Goal: Task Accomplishment & Management: Complete application form

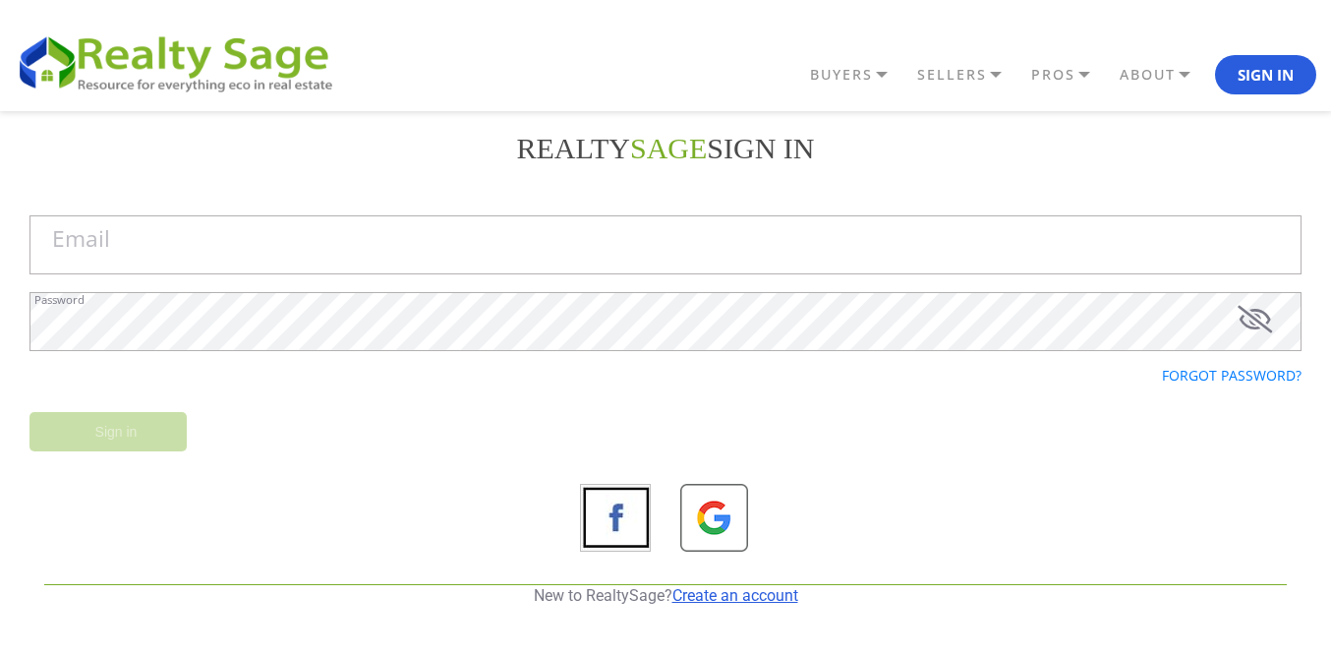
click at [716, 591] on link "Create an account" at bounding box center [735, 595] width 126 height 19
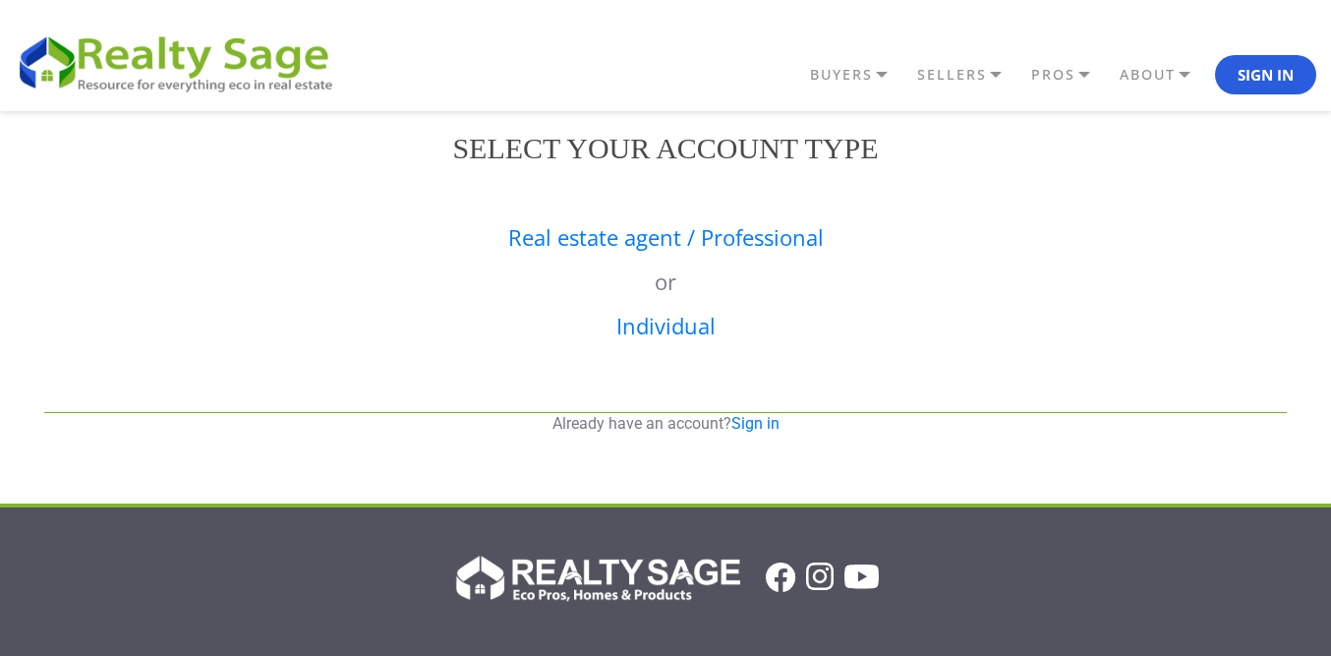
click at [636, 252] on div "Real estate agent / Professional or Individual" at bounding box center [665, 294] width 1272 height 197
click at [642, 242] on link "Real estate agent / Professional" at bounding box center [665, 236] width 315 height 29
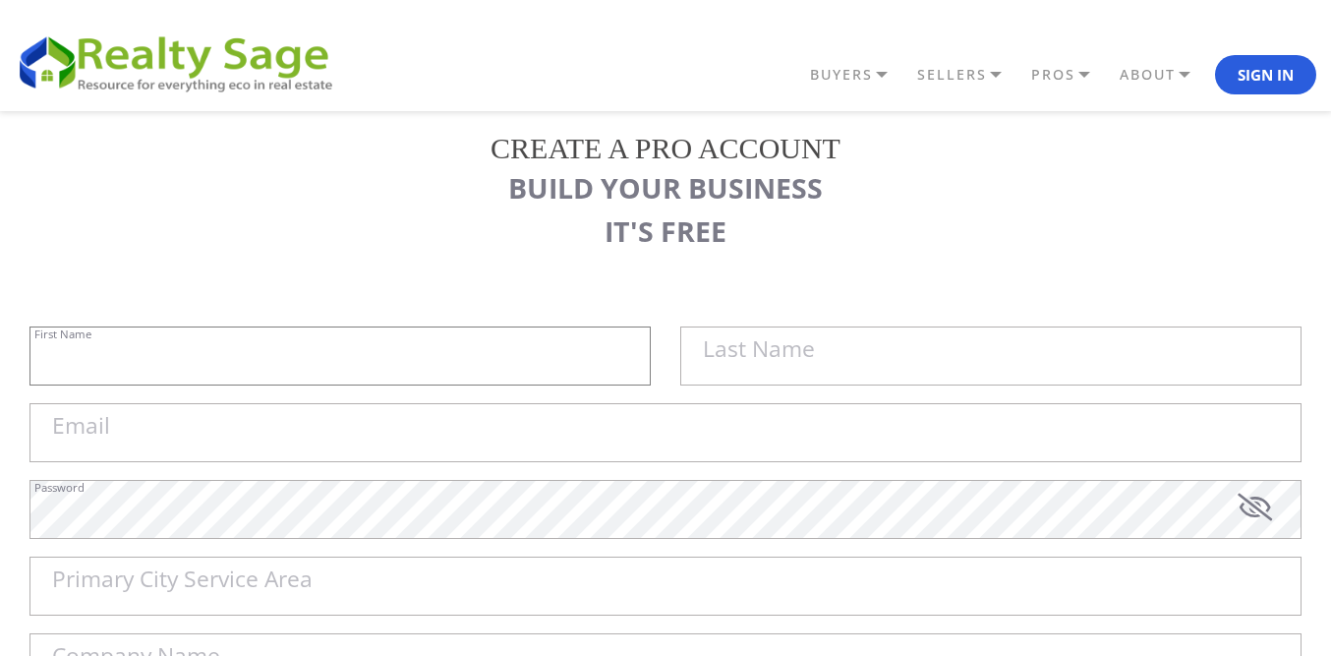
click at [435, 344] on input "First Name" at bounding box center [339, 355] width 621 height 59
paste input "Sell My House Fast [GEOGRAPHIC_DATA] | As Is Cash Home Buyers [PERSON_NAME]"
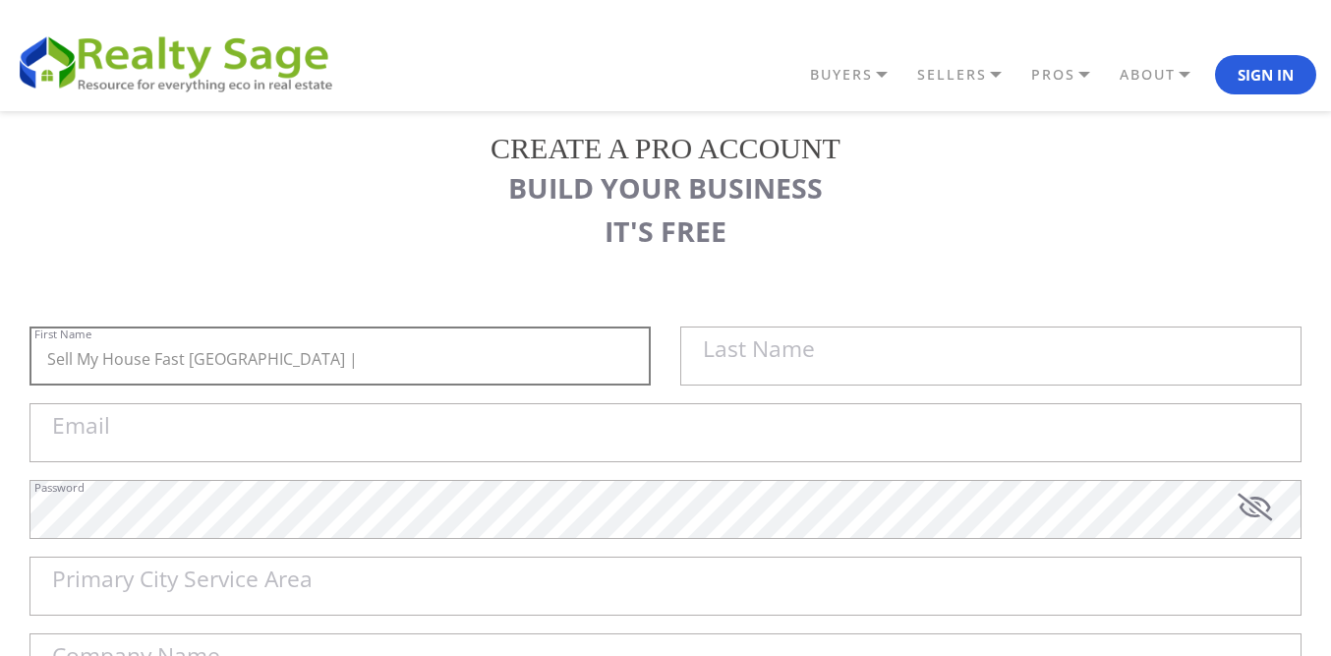
type input "Sell My House Fast [GEOGRAPHIC_DATA] |"
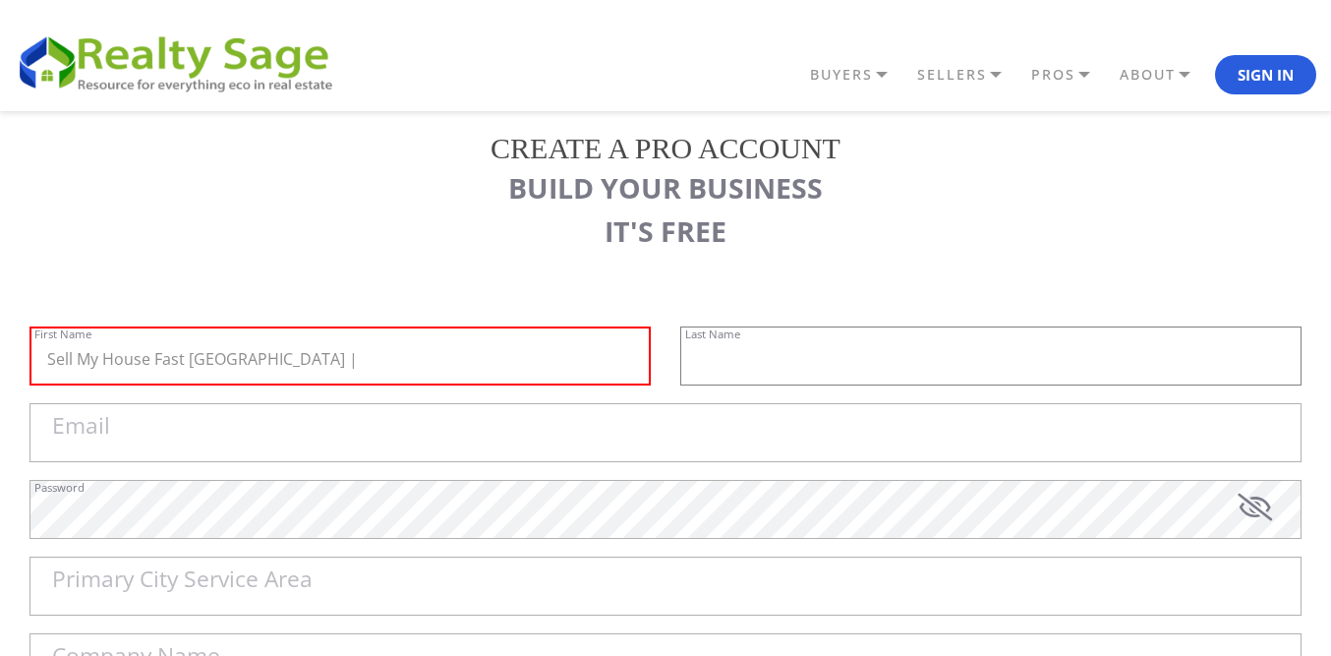
paste input "As Is Cash Home Buyers [PERSON_NAME]"
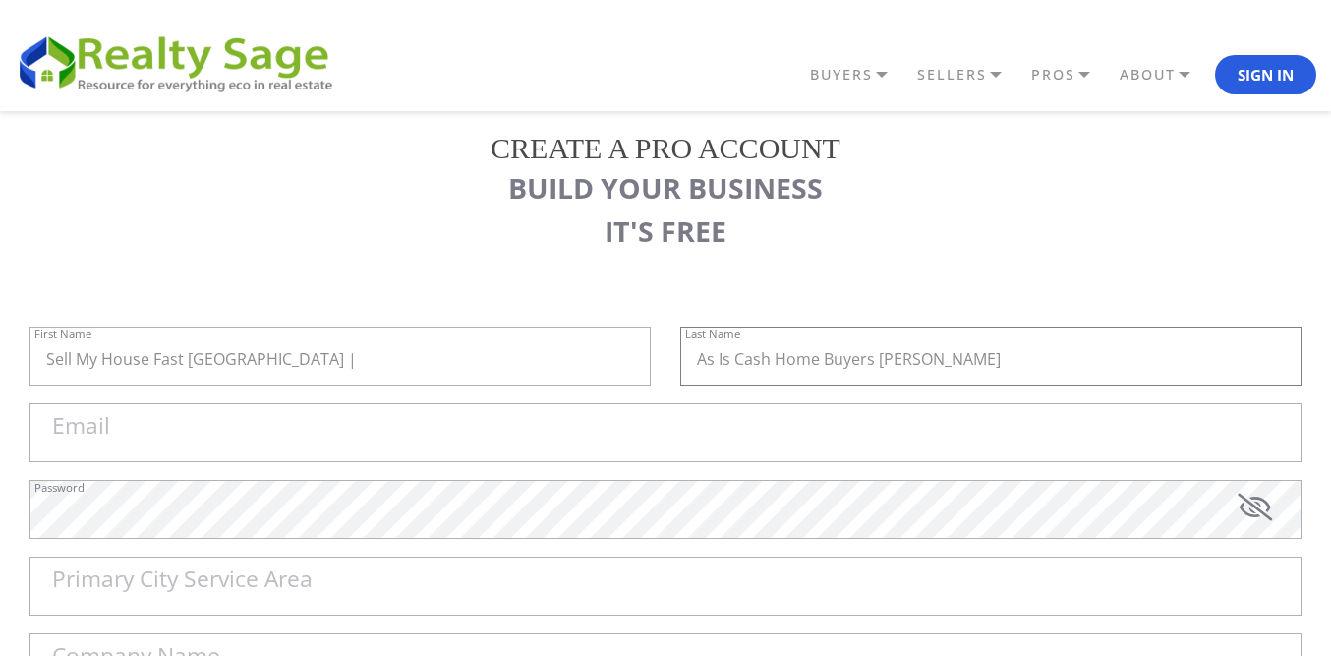
type input "As Is Cash Home Buyers [PERSON_NAME]"
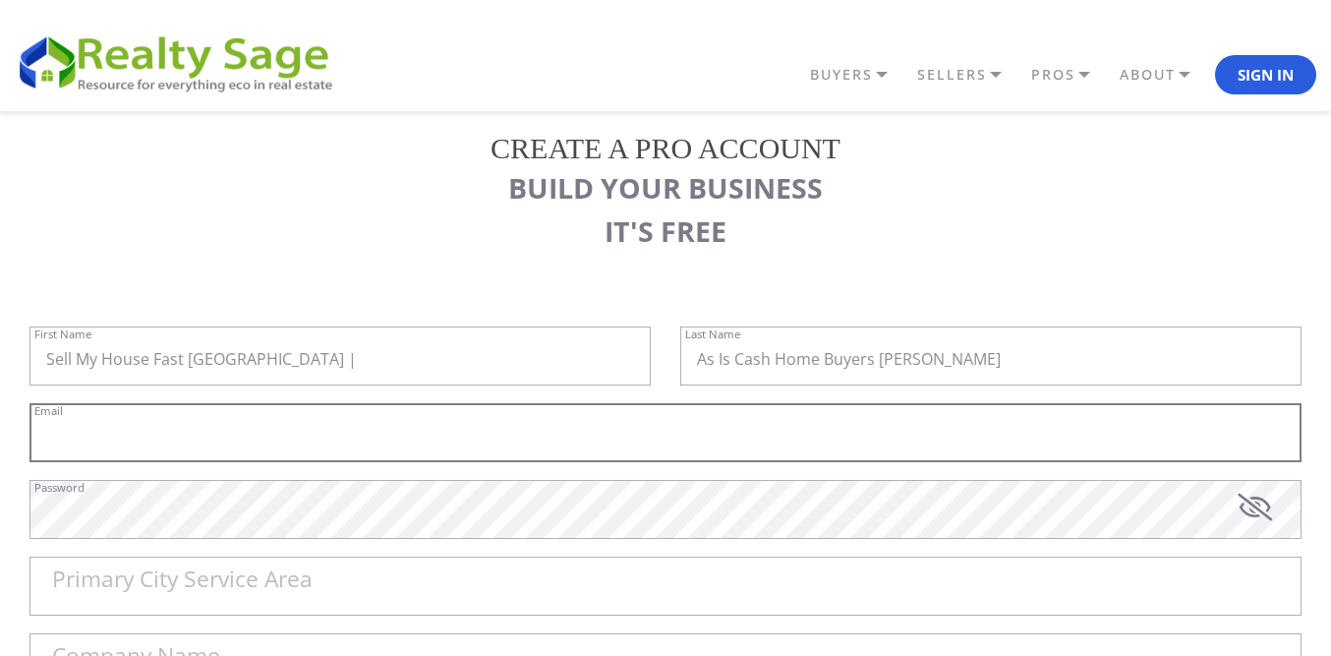
paste input "[EMAIL_ADDRESS][DOMAIN_NAME]"
type input "[EMAIL_ADDRESS][DOMAIN_NAME]"
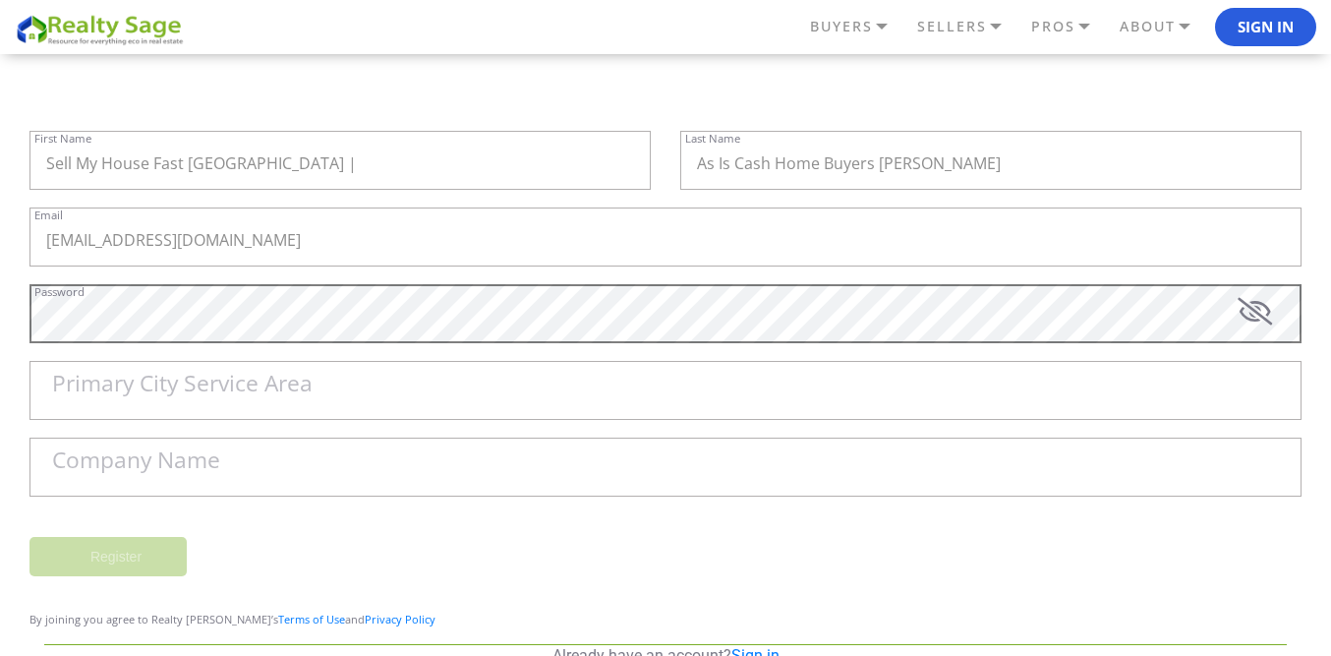
scroll to position [197, 0]
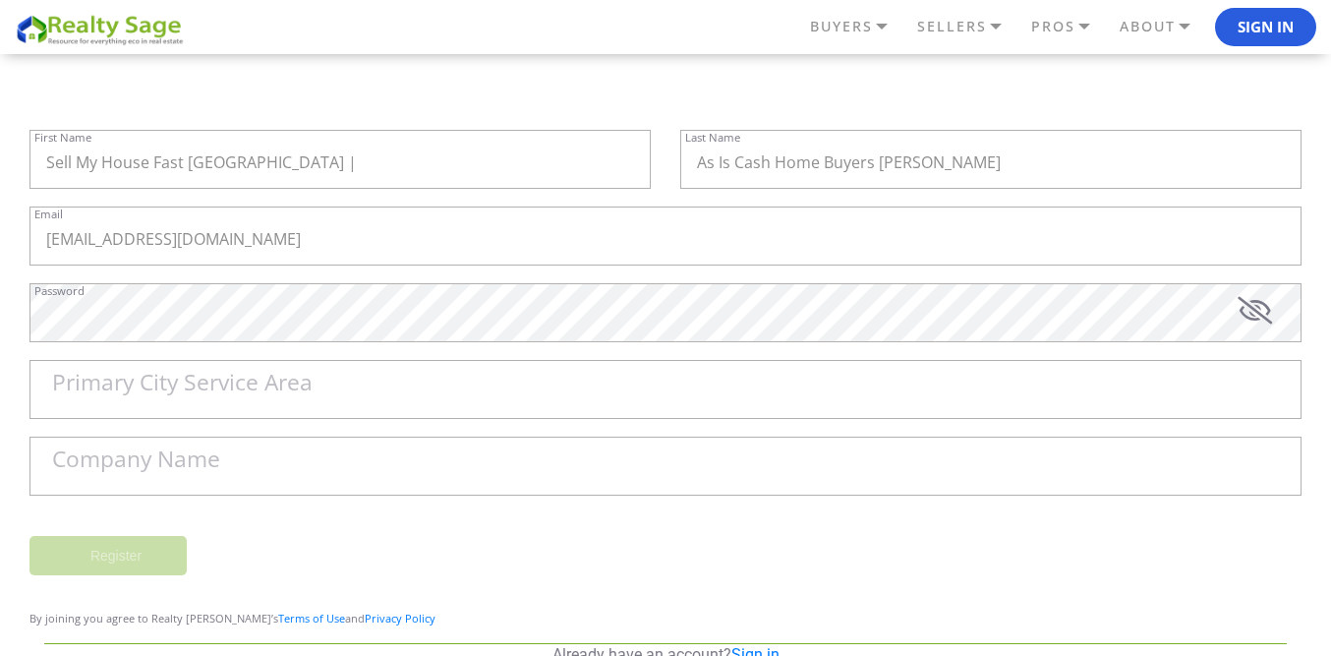
click at [111, 394] on label "Primary City Service Area" at bounding box center [182, 382] width 260 height 23
click at [111, 396] on input "Primary City Service Area" at bounding box center [665, 389] width 1272 height 59
paste input "[PERSON_NAME]"
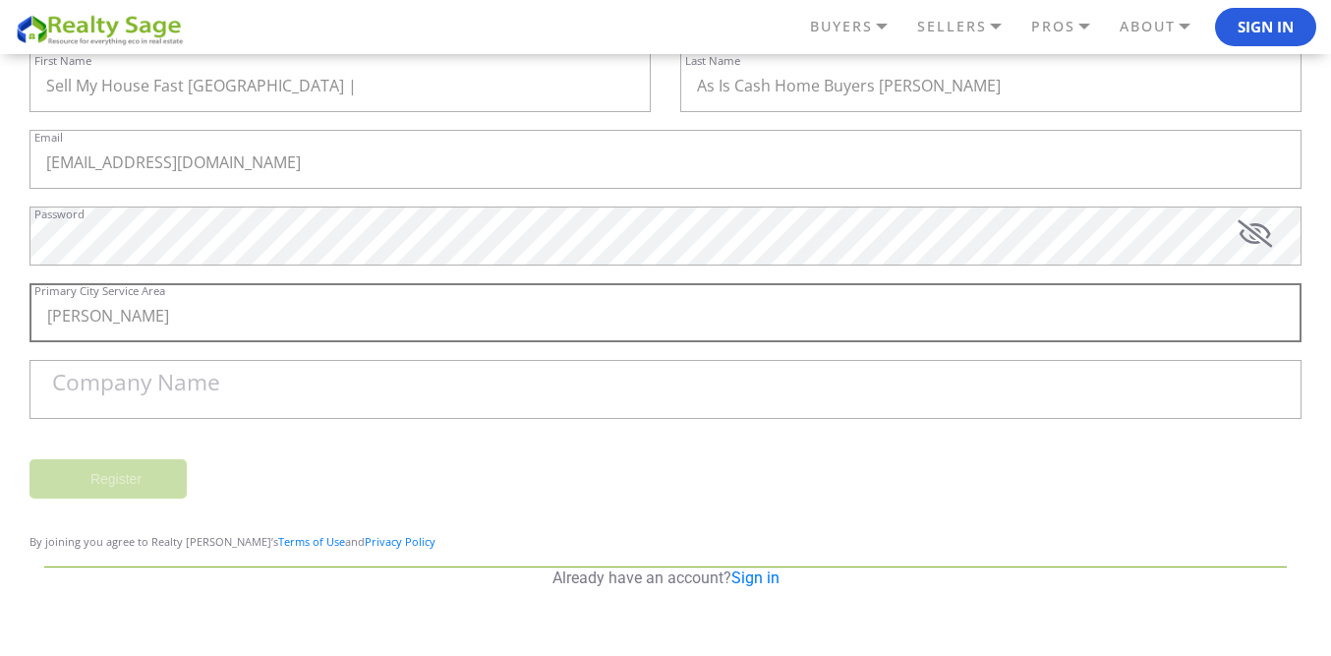
scroll to position [295, 0]
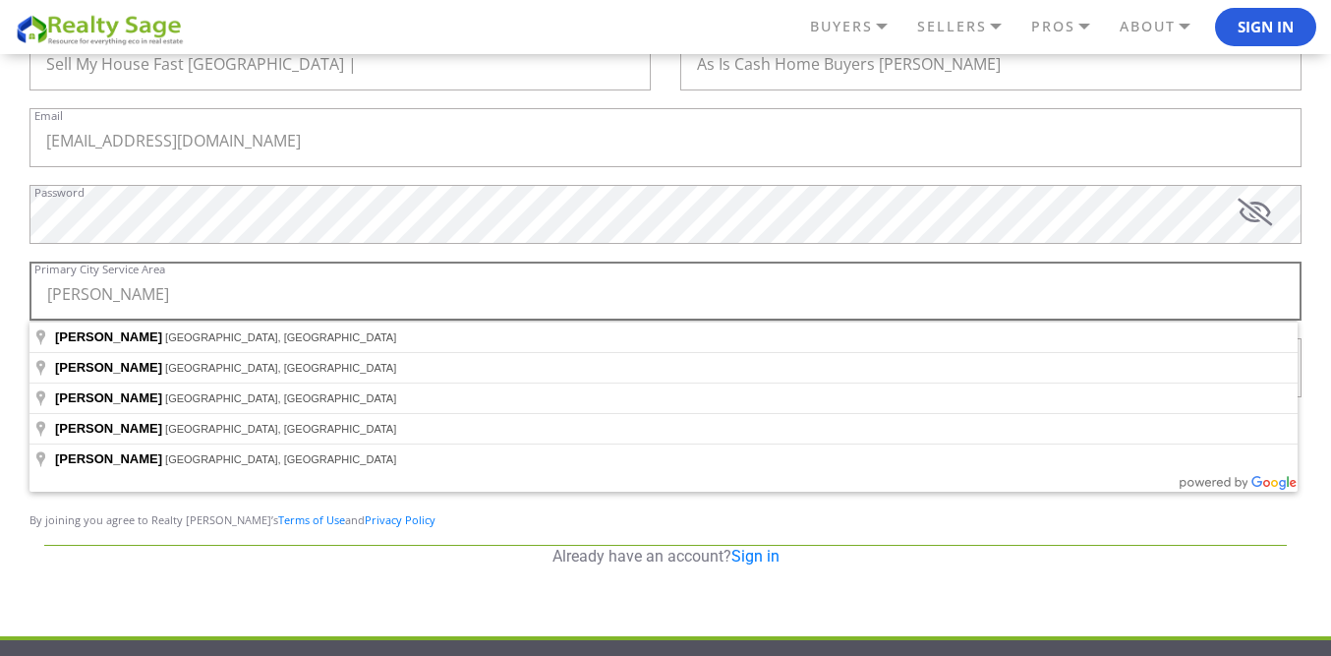
drag, startPoint x: 165, startPoint y: 296, endPoint x: 0, endPoint y: 289, distance: 165.3
click at [0, 289] on div "REALTY SAGE Sign in Email Password Forgot password? Sign in New to RealtySage? …" at bounding box center [665, 211] width 1331 height 790
paste input ", [GEOGRAPHIC_DATA]"
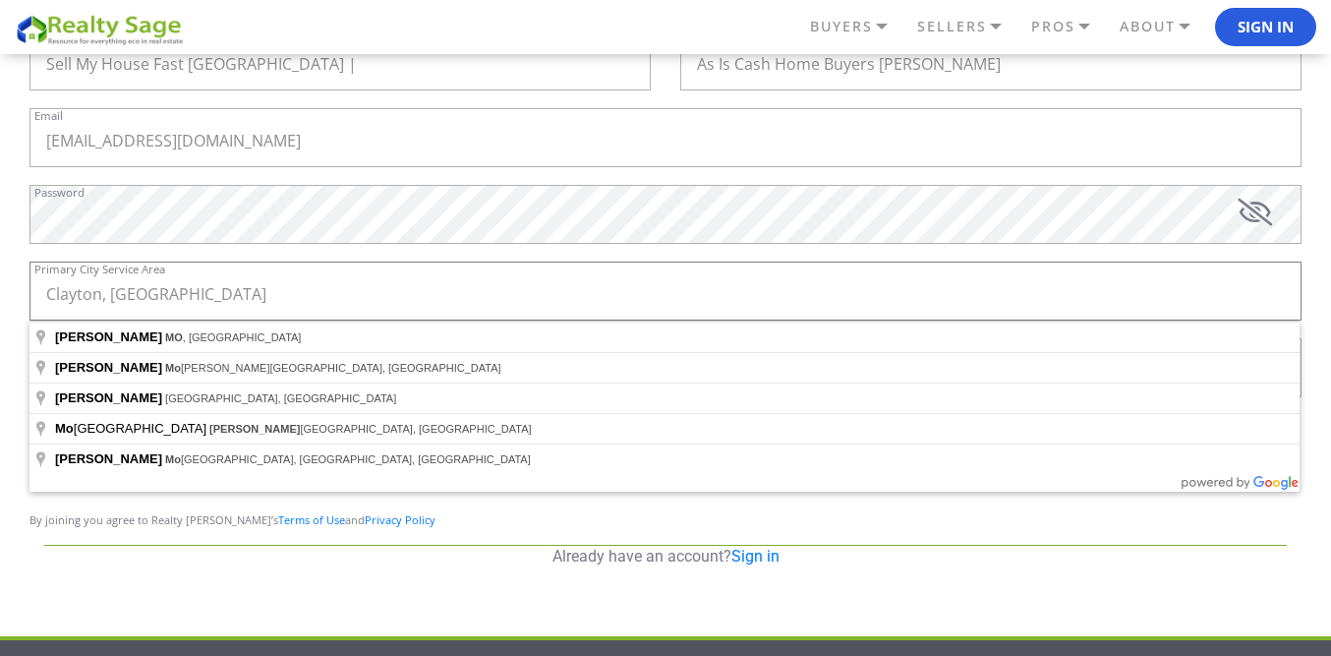
type input "Clayton, [GEOGRAPHIC_DATA]"
click at [0, 234] on div "REALTY SAGE Sign in Email Password Forgot password? Sign in New to RealtySage? …" at bounding box center [665, 211] width 1331 height 790
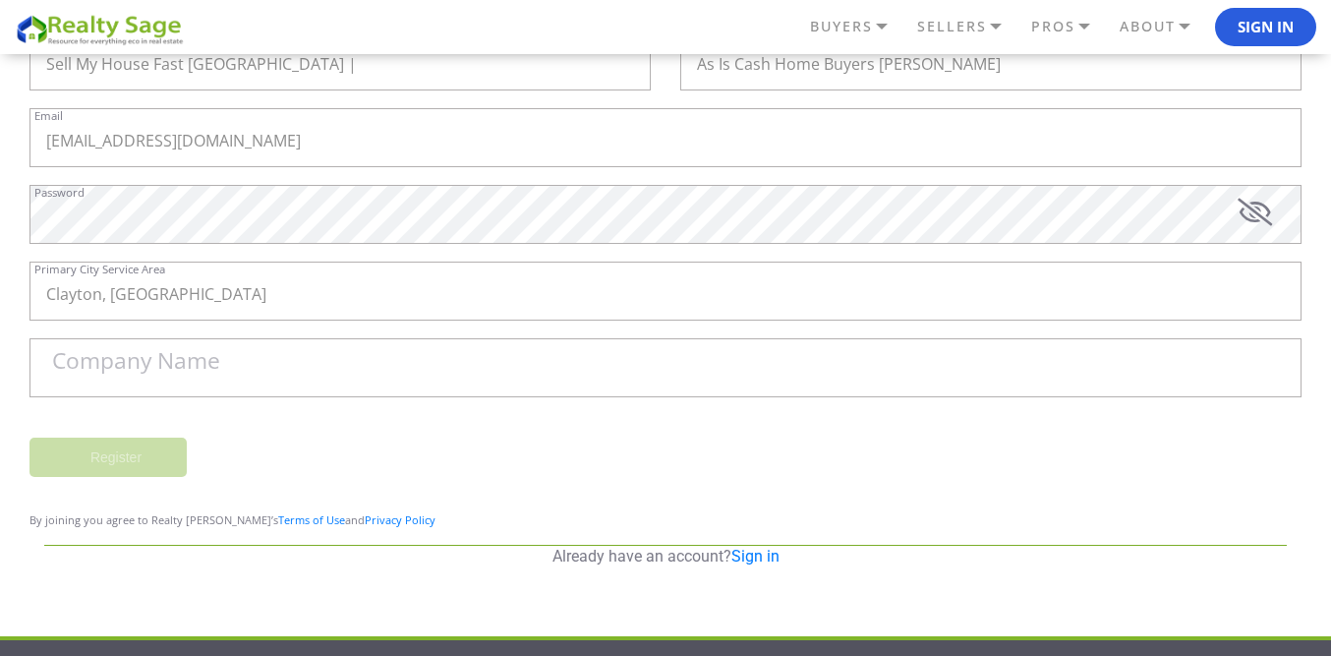
click at [162, 359] on label "Company Name" at bounding box center [136, 361] width 168 height 23
click at [162, 359] on input "Company Name" at bounding box center [665, 367] width 1272 height 59
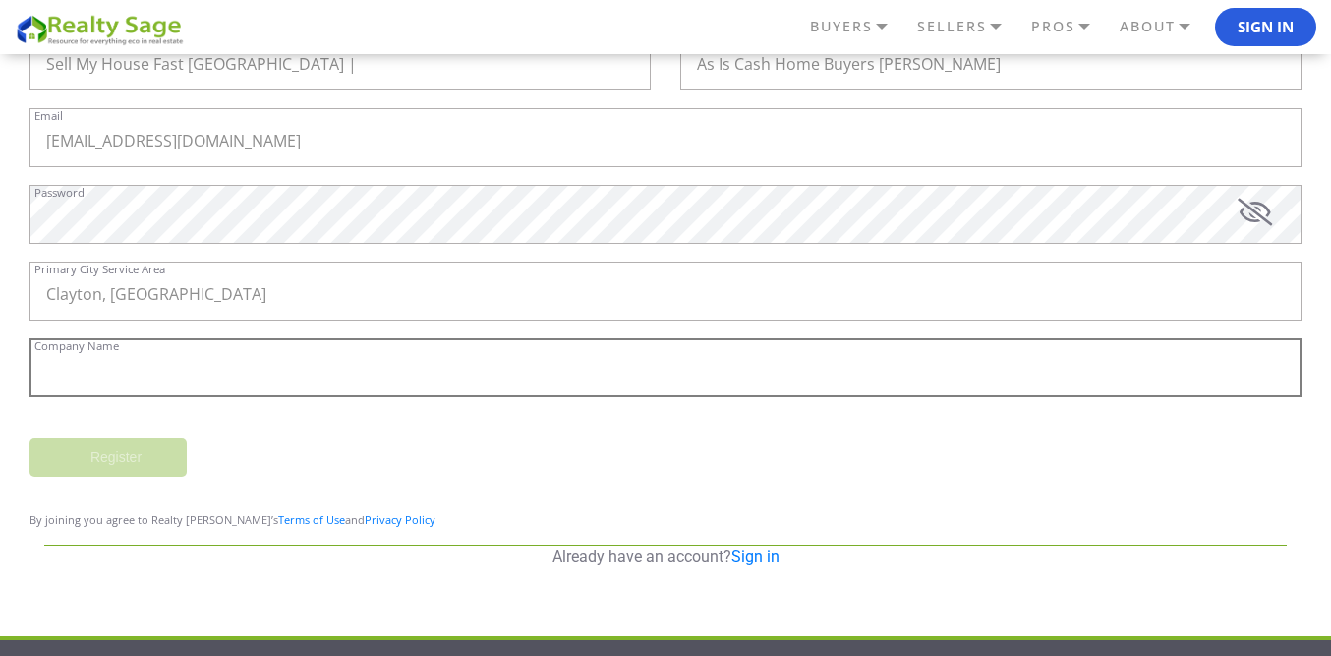
paste input "Sell My House Fast [GEOGRAPHIC_DATA] | As Is Cash Home Buyers [PERSON_NAME]"
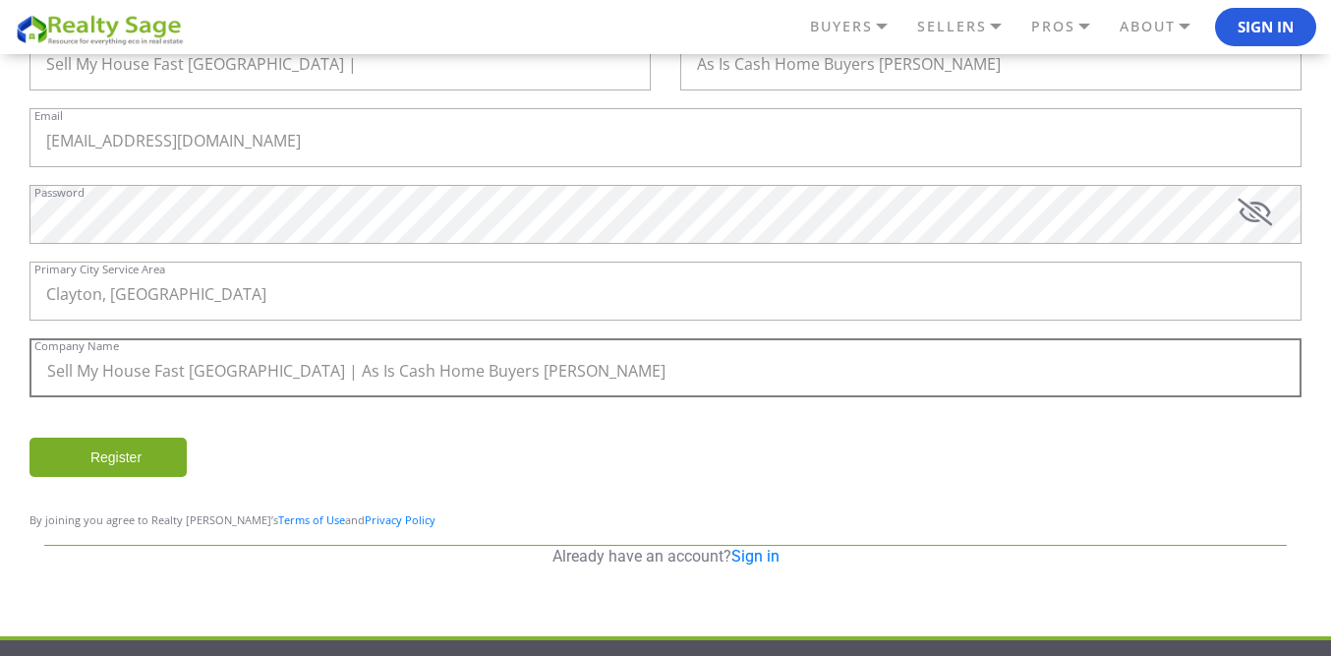
type input "Sell My House Fast [GEOGRAPHIC_DATA] | As Is Cash Home Buyers [PERSON_NAME]"
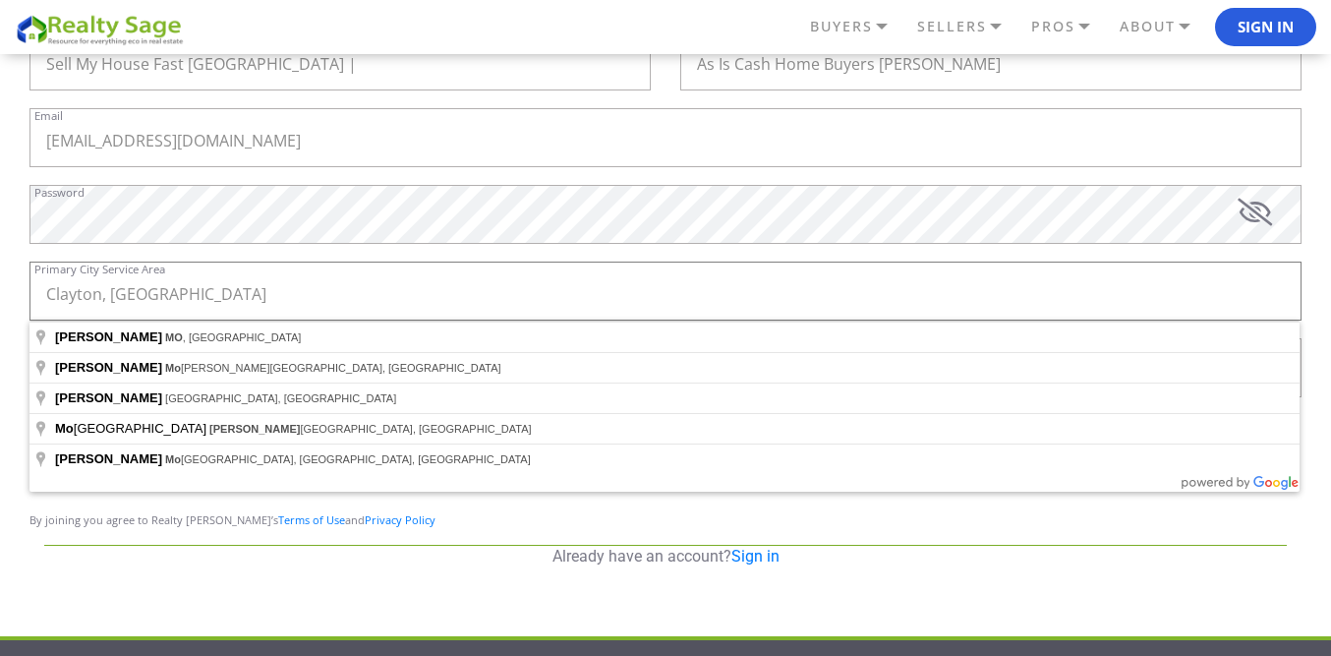
click at [261, 283] on input "Clayton, [GEOGRAPHIC_DATA]" at bounding box center [665, 290] width 1272 height 59
type input "[GEOGRAPHIC_DATA], [GEOGRAPHIC_DATA], [GEOGRAPHIC_DATA]"
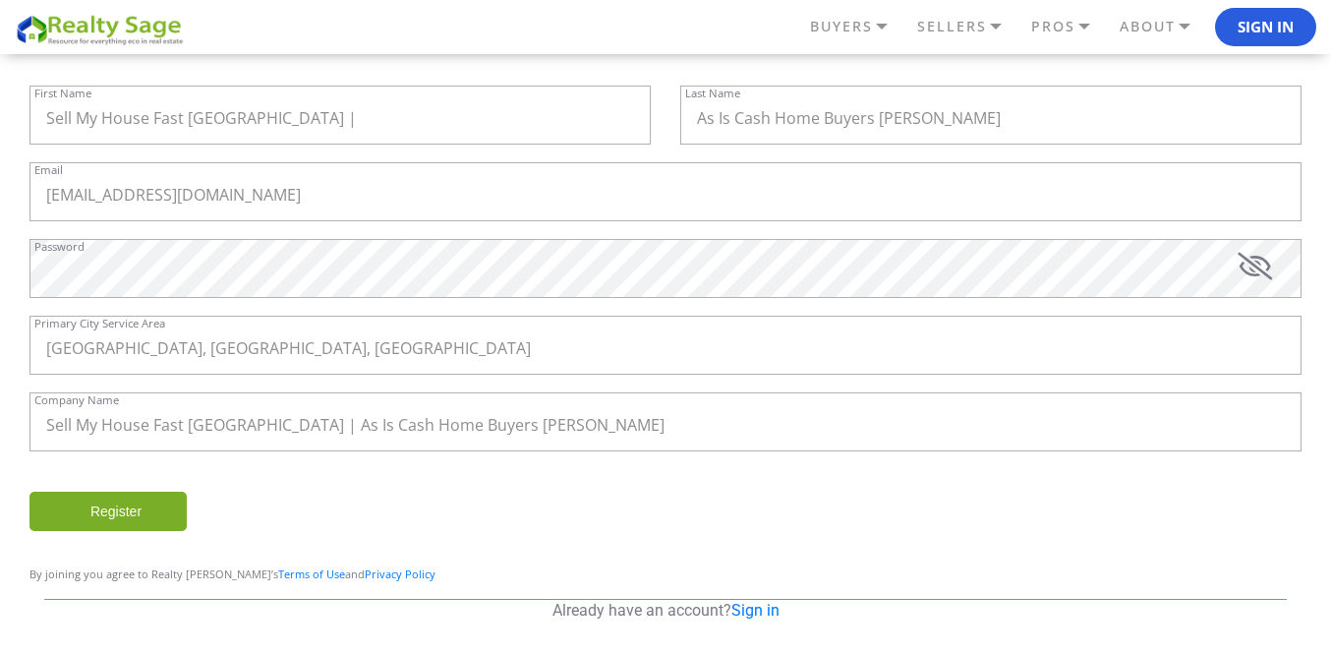
scroll to position [265, 0]
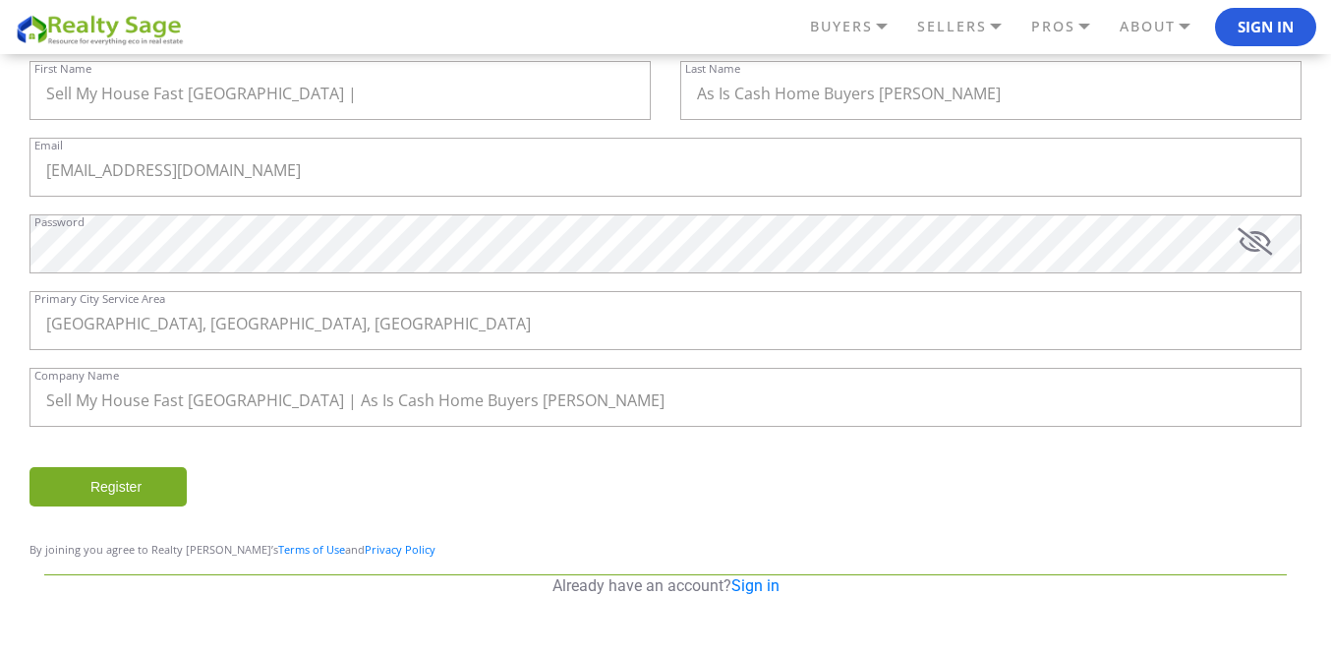
click at [148, 469] on input "Register" at bounding box center [107, 486] width 157 height 39
